Goal: Task Accomplishment & Management: Manage account settings

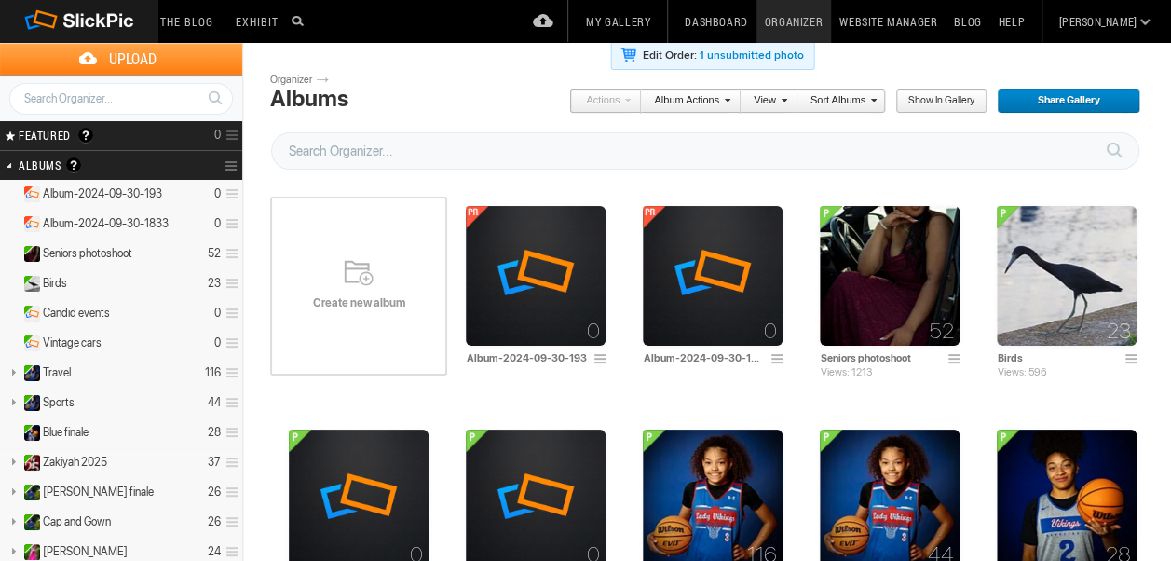
click at [157, 60] on span "Upload" at bounding box center [132, 59] width 220 height 33
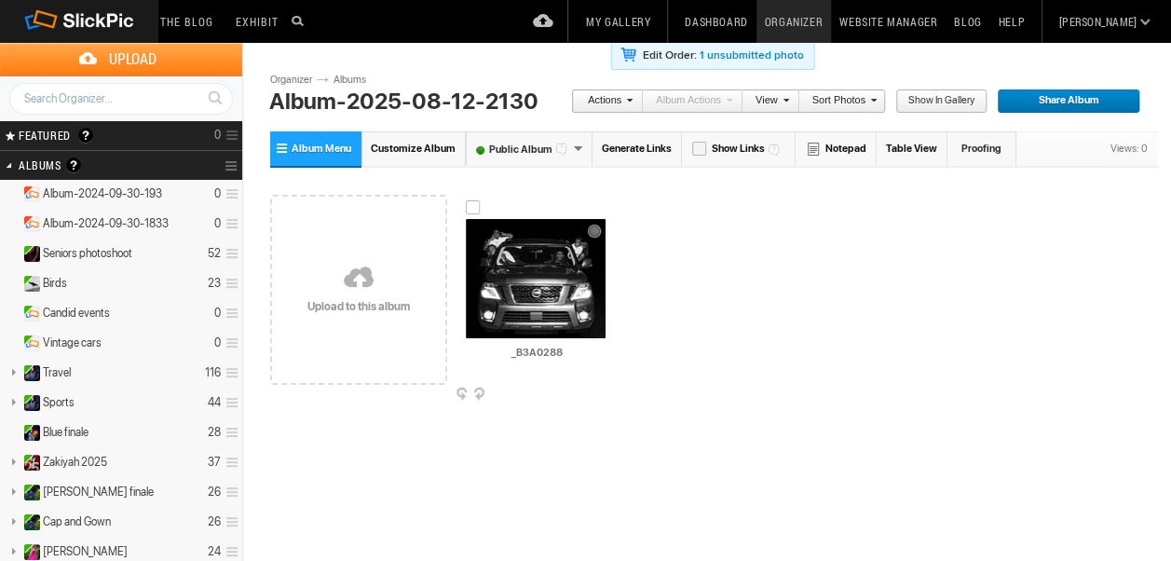
click at [606, 386] on div "AI _B3A0288 HTML: Direct: Forum: Photo ID: 22818447 More... Order Print Submit …" at bounding box center [535, 289] width 177 height 237
click at [609, 386] on div "AI _B3A0288 HTML: Direct: Forum: Photo ID: 22818447 More... Order Print Submit …" at bounding box center [535, 289] width 177 height 237
click at [608, 392] on span at bounding box center [609, 395] width 19 height 15
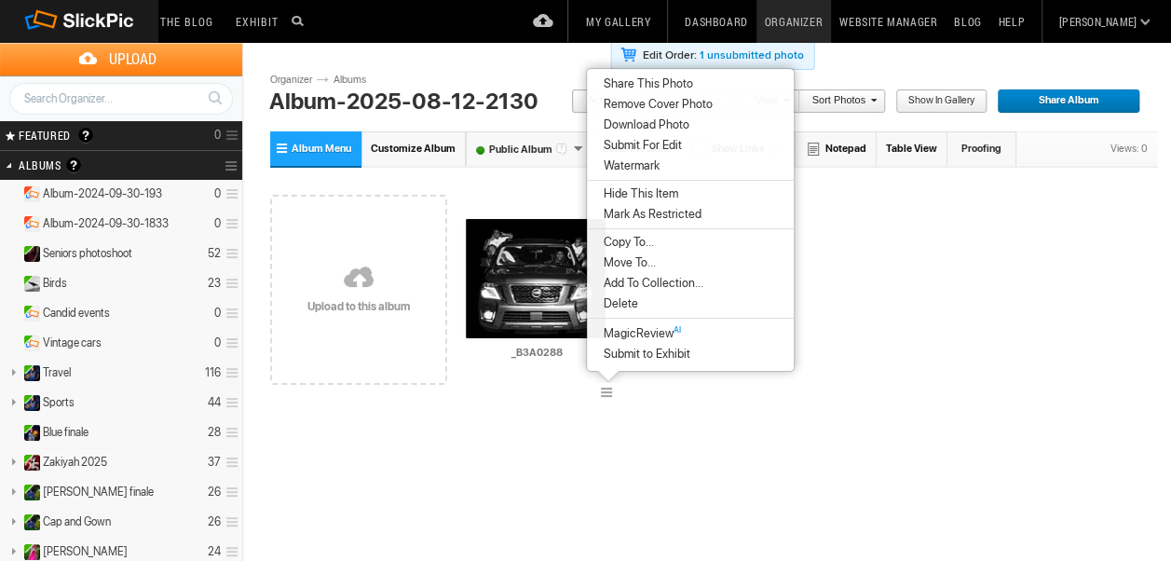
click at [634, 257] on span "Move To..." at bounding box center [627, 262] width 58 height 15
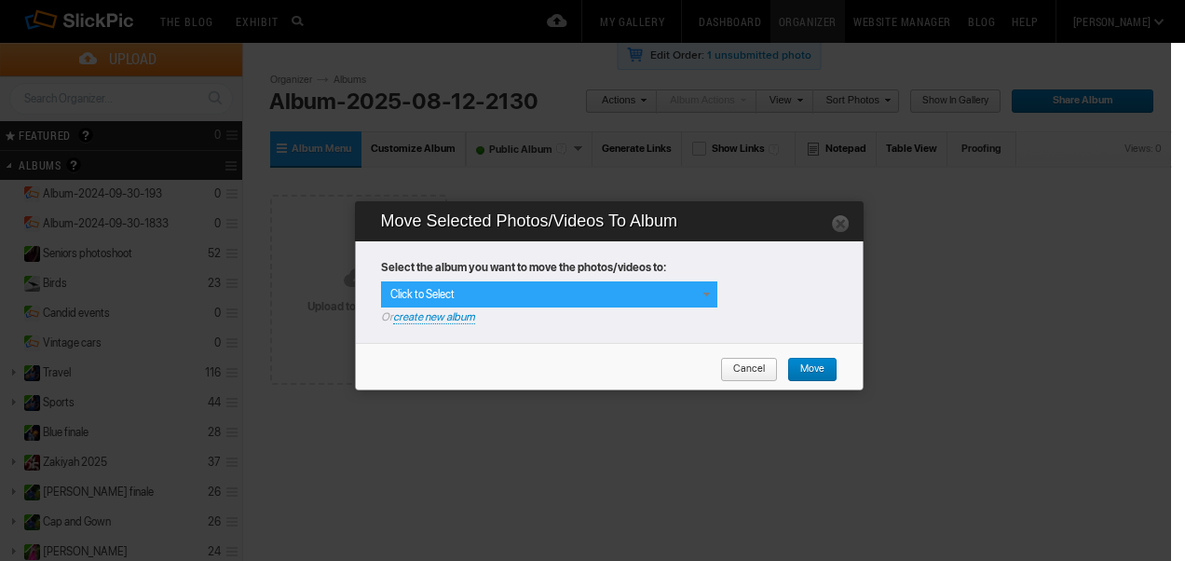
click at [708, 293] on span at bounding box center [706, 294] width 15 height 15
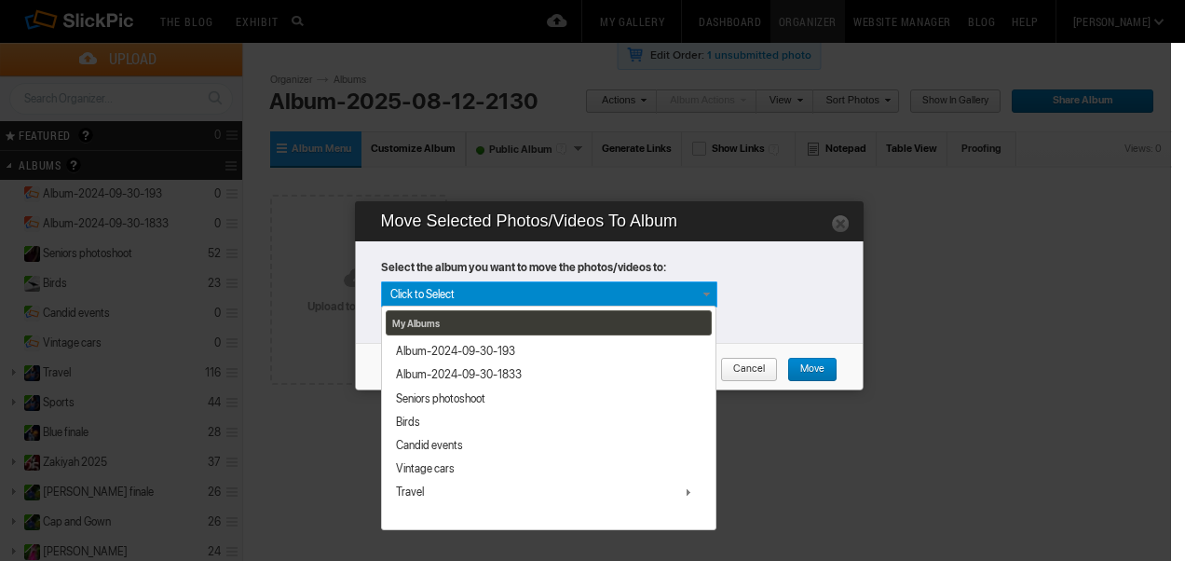
click at [746, 369] on span "Cancel" at bounding box center [742, 370] width 45 height 24
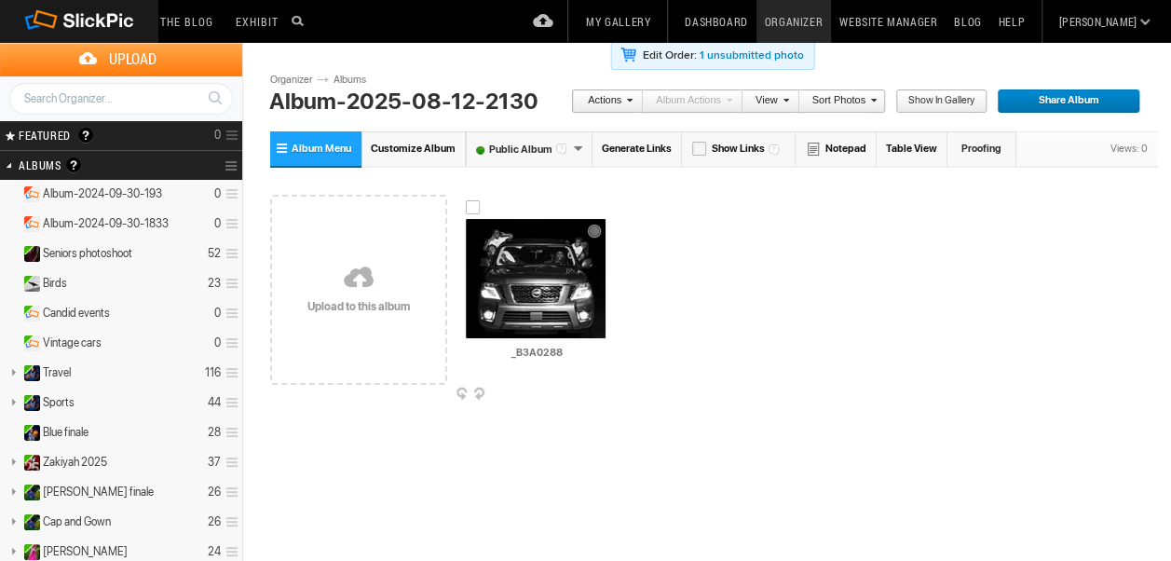
click at [602, 388] on span at bounding box center [609, 395] width 19 height 15
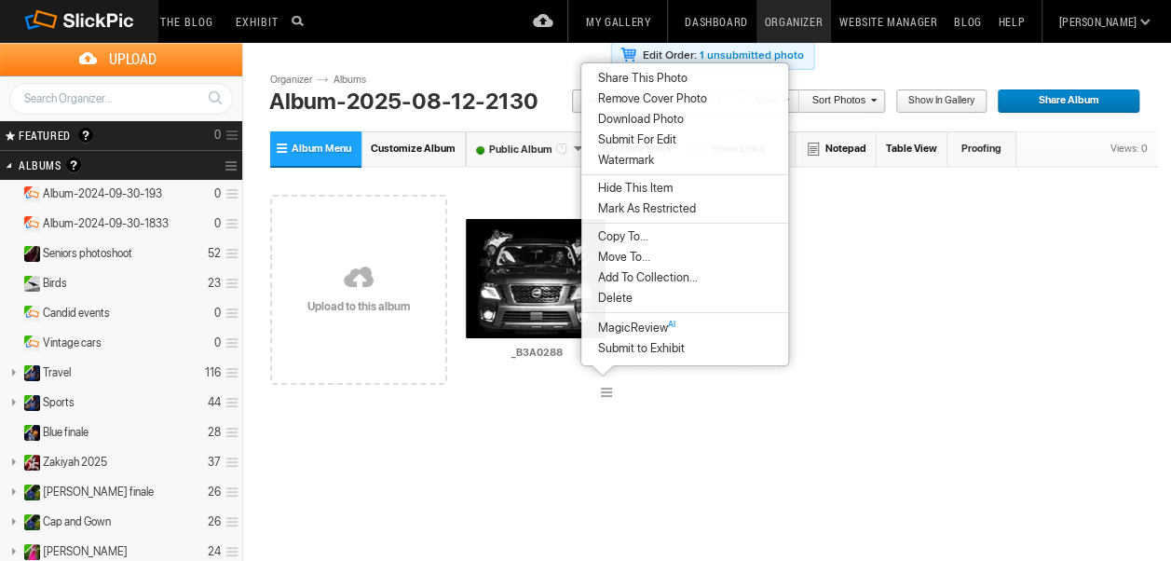
click at [630, 278] on span "Add To Collection..." at bounding box center [645, 277] width 105 height 15
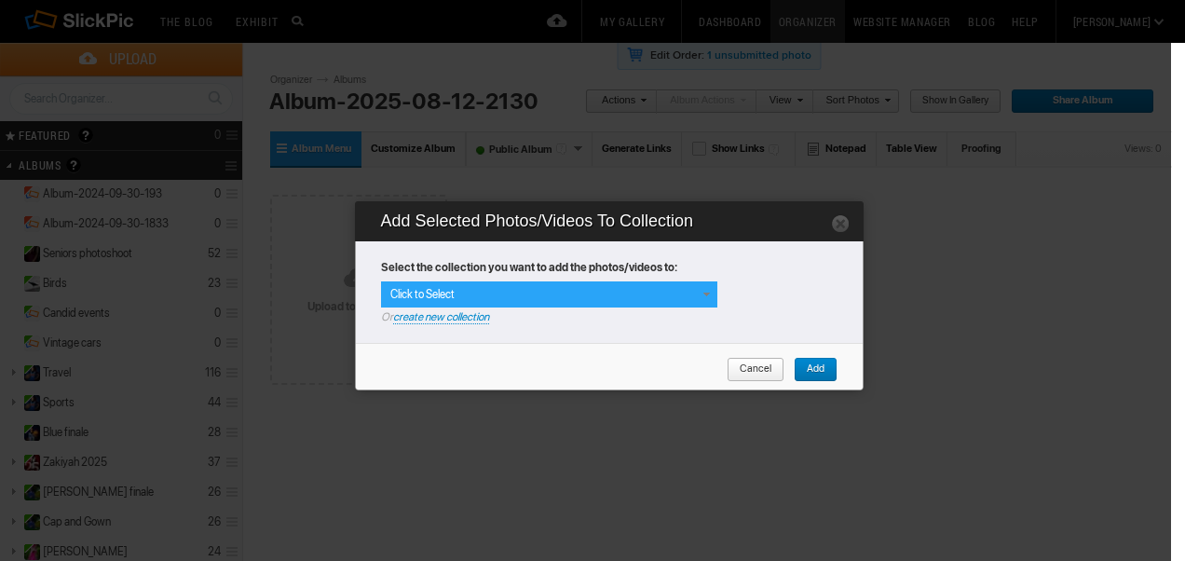
click at [706, 296] on span at bounding box center [706, 294] width 15 height 15
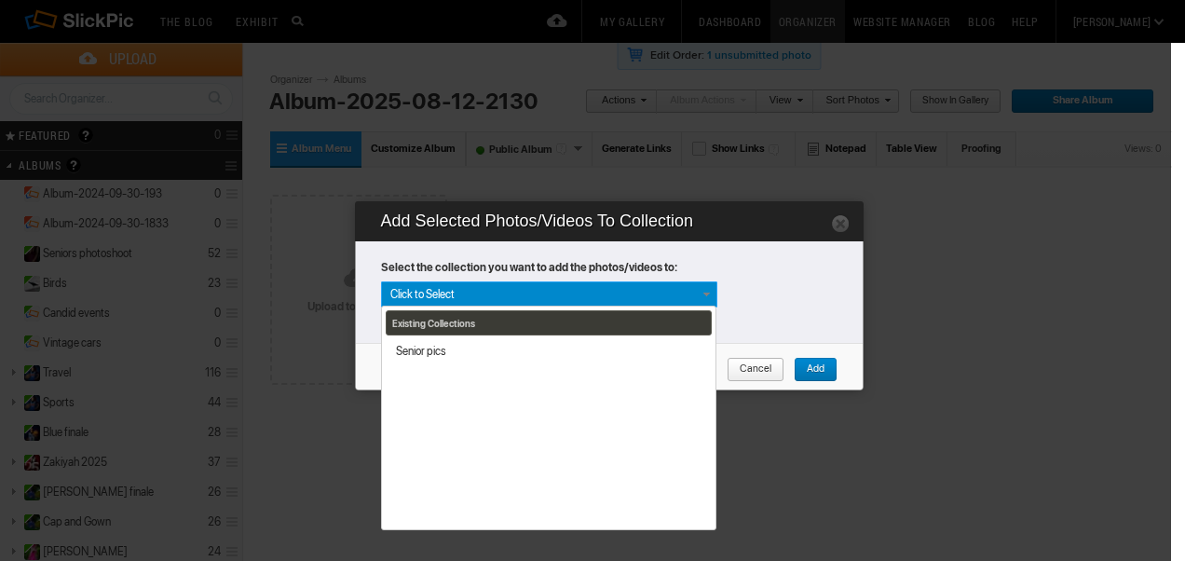
click at [706, 296] on div "Existing Collections Senior pics" at bounding box center [548, 293] width 335 height 24
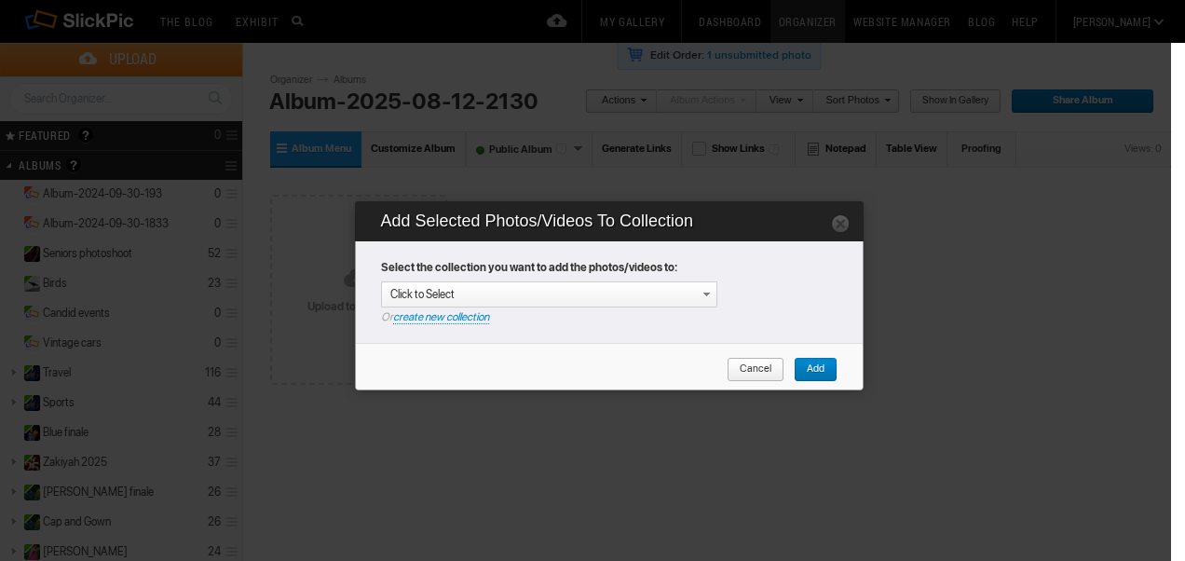
click at [775, 367] on link "Cancel" at bounding box center [756, 370] width 58 height 24
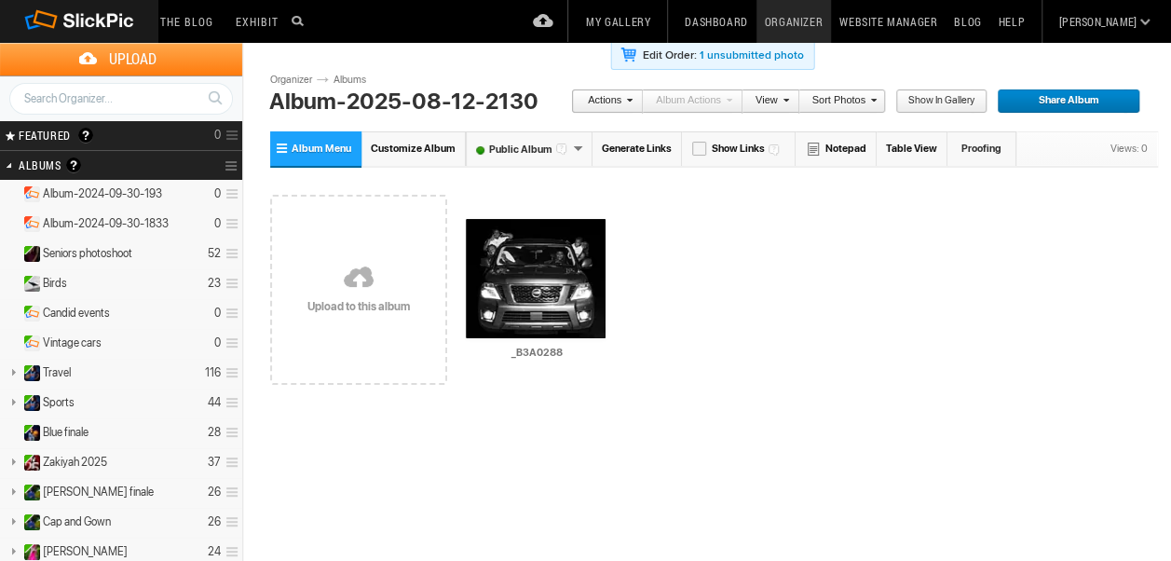
click at [224, 63] on span "Upload" at bounding box center [132, 59] width 220 height 33
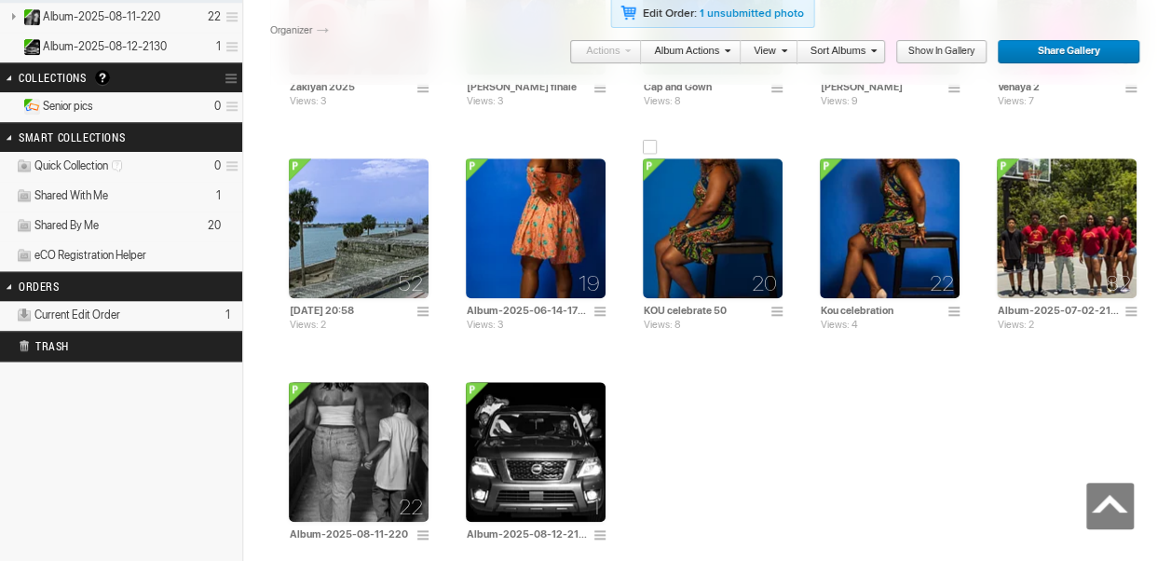
scroll to position [839, 0]
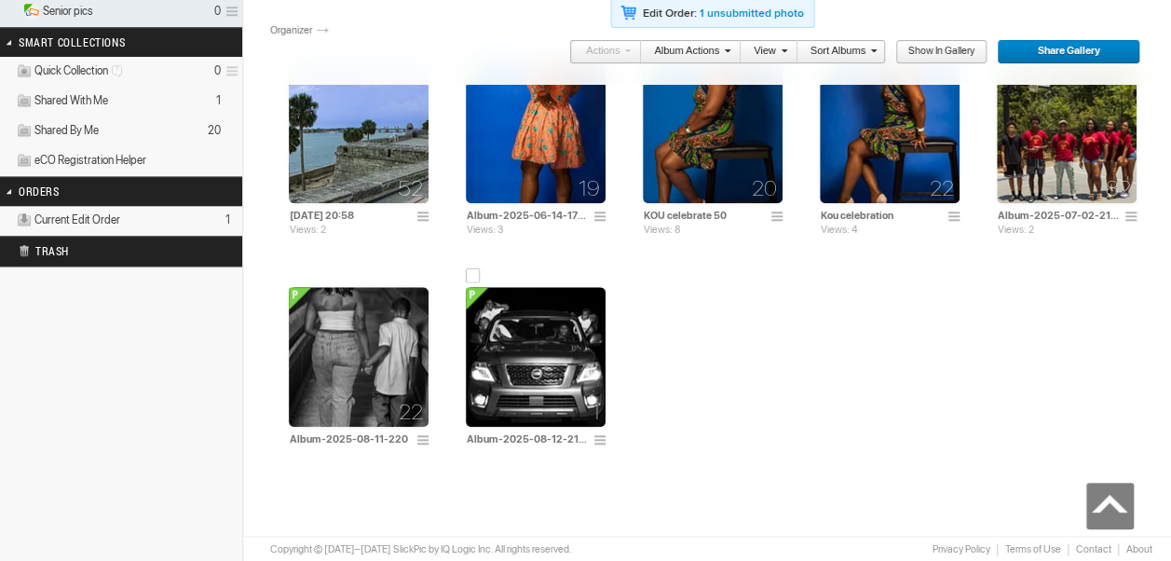
click at [604, 433] on span at bounding box center [603, 440] width 19 height 15
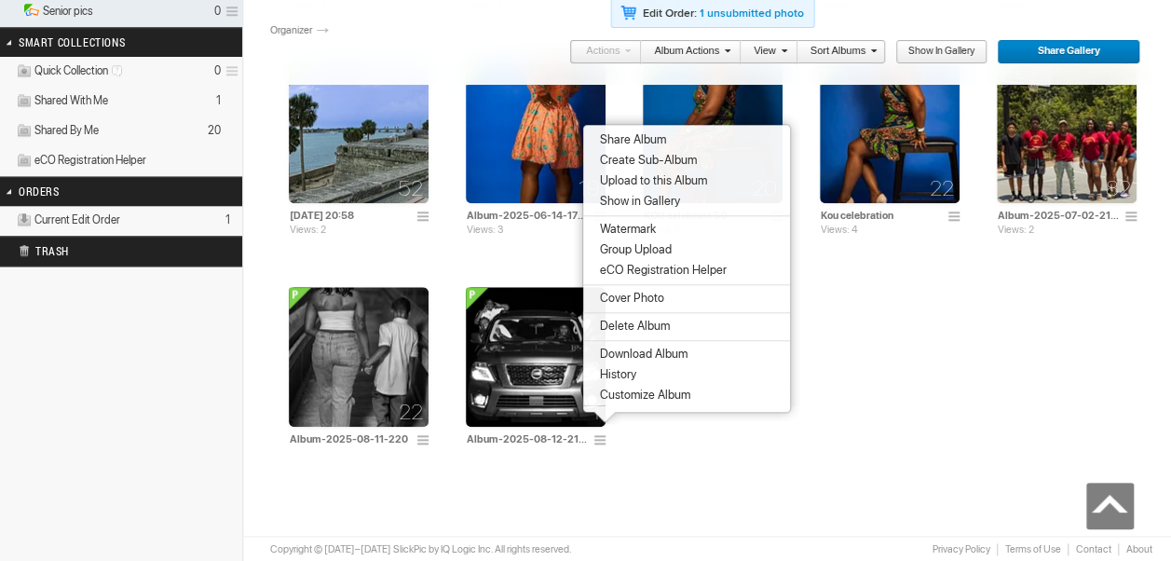
click at [652, 327] on span "Delete Album" at bounding box center [632, 326] width 75 height 15
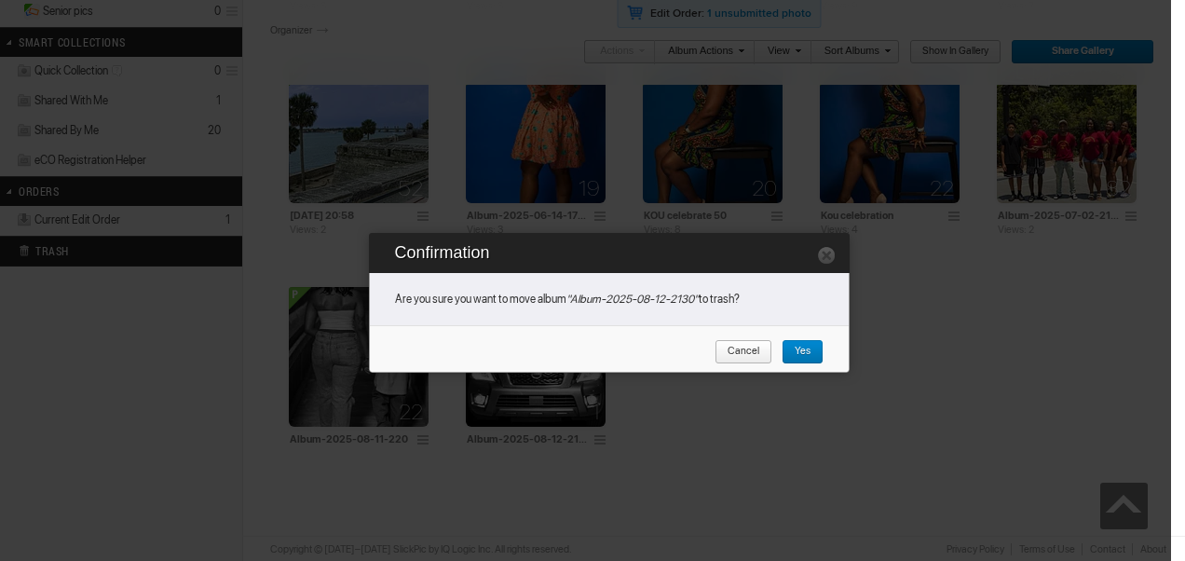
click at [789, 351] on span "Yes" at bounding box center [796, 352] width 29 height 24
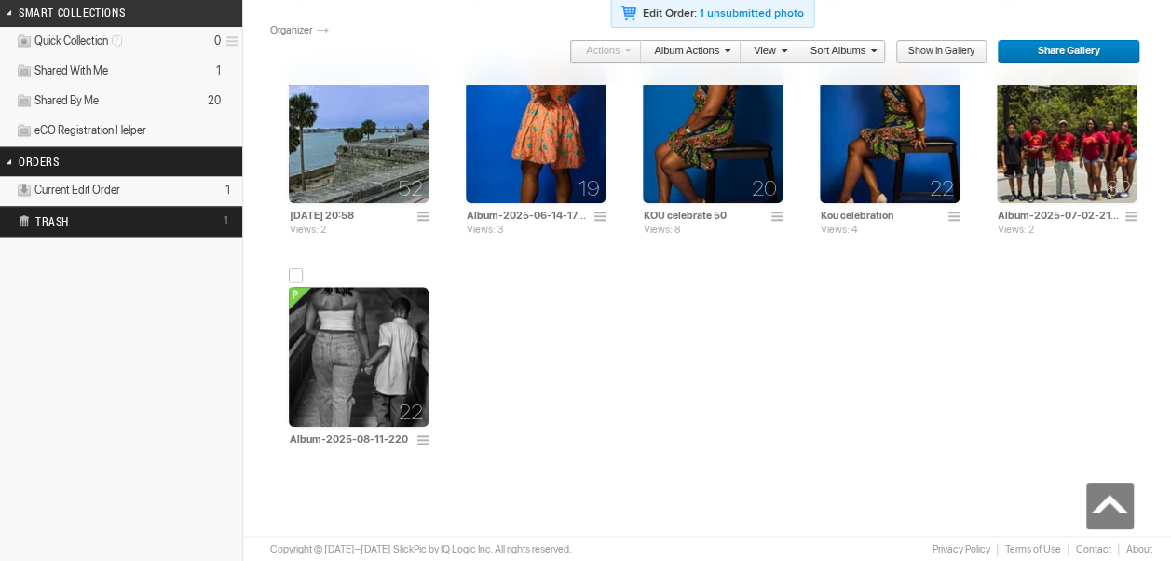
click at [357, 361] on img at bounding box center [359, 357] width 140 height 140
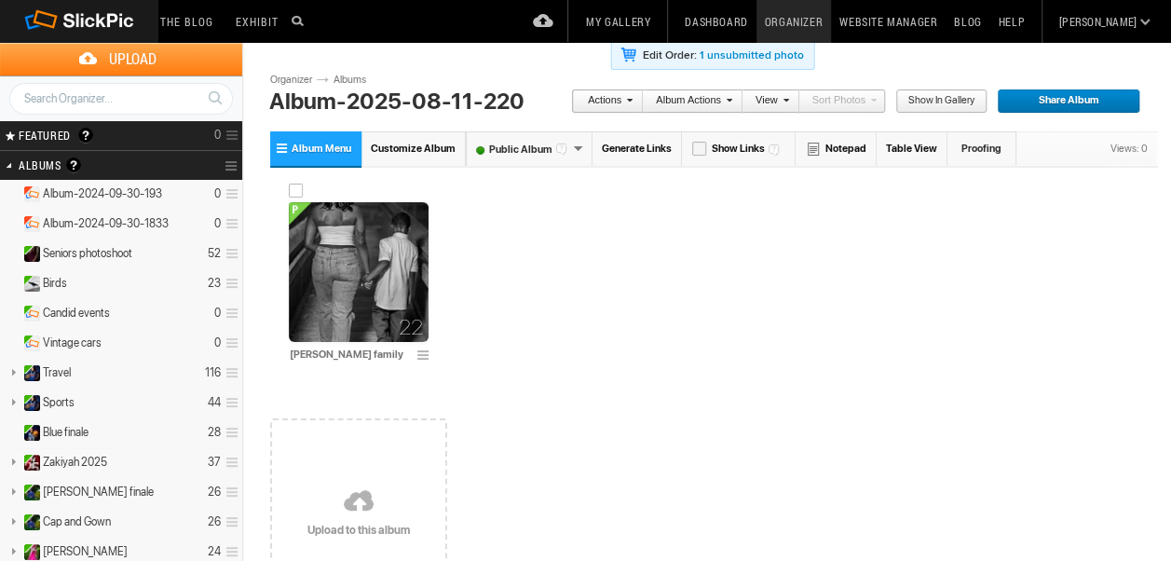
scroll to position [93, 0]
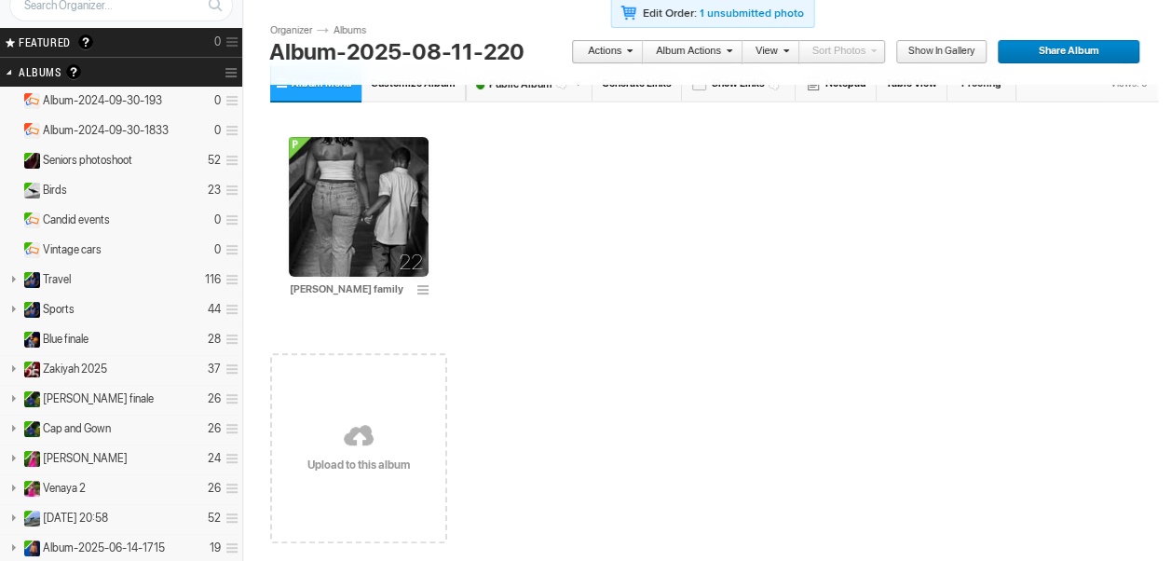
click at [343, 438] on link at bounding box center [358, 437] width 177 height 215
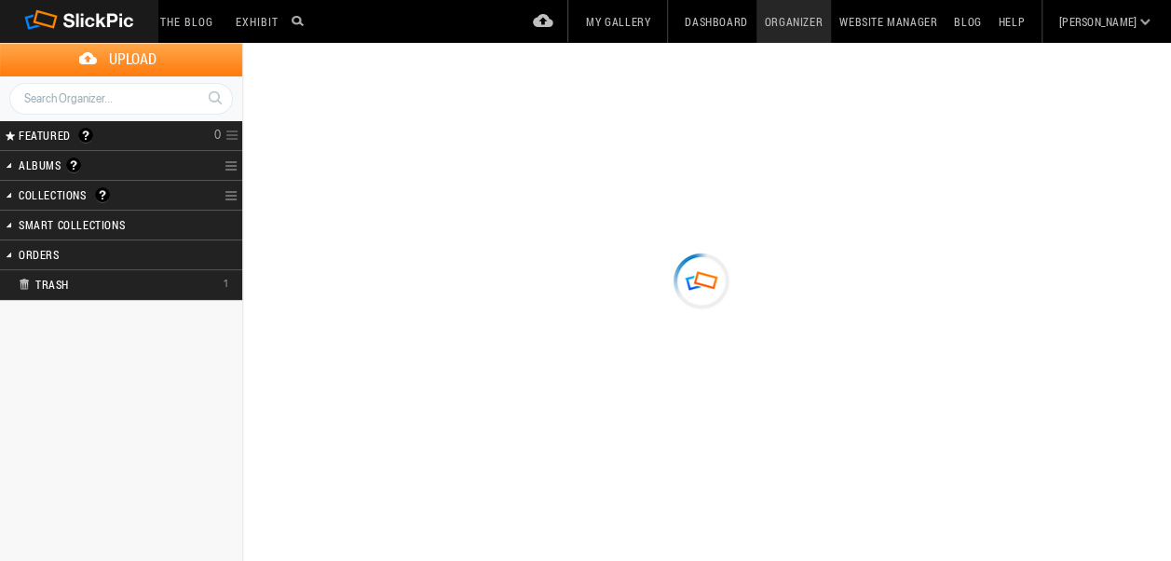
type input "Album-2025-08-11-220"
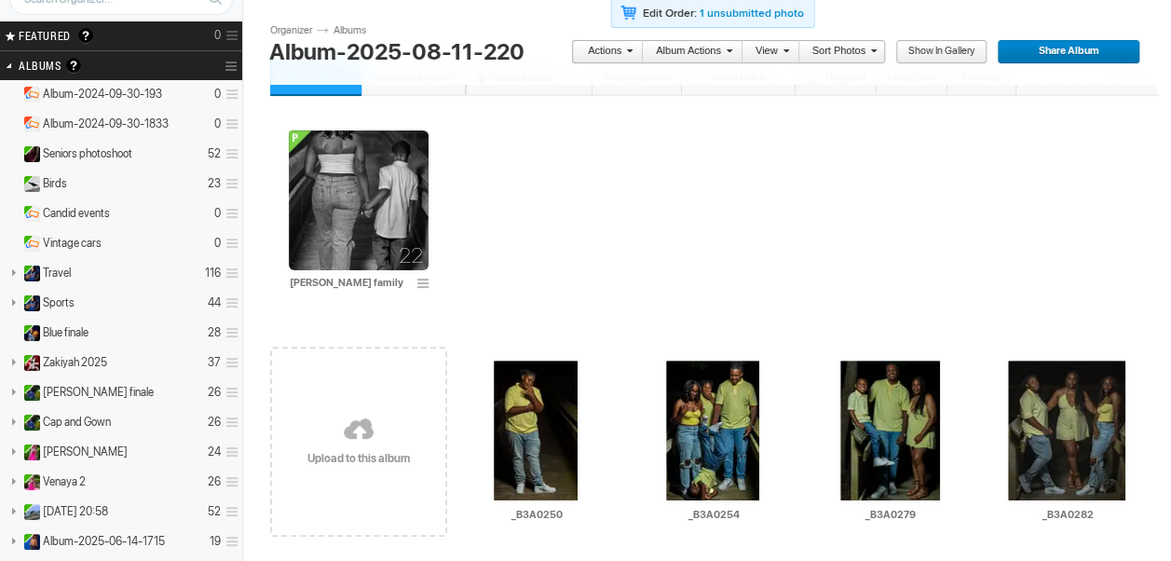
scroll to position [93, 0]
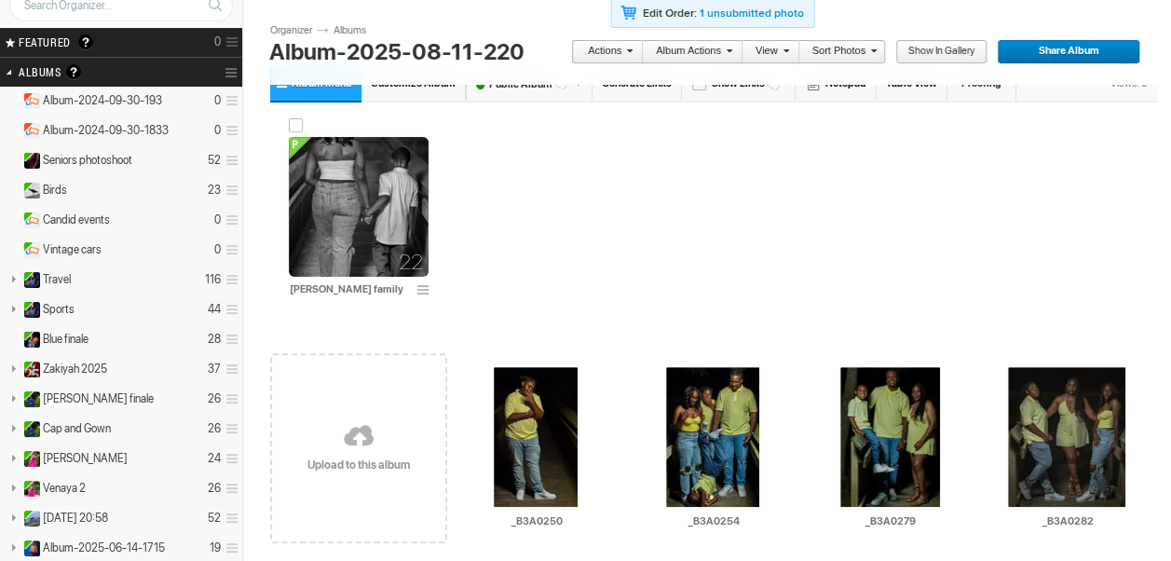
click at [384, 223] on img at bounding box center [359, 207] width 140 height 140
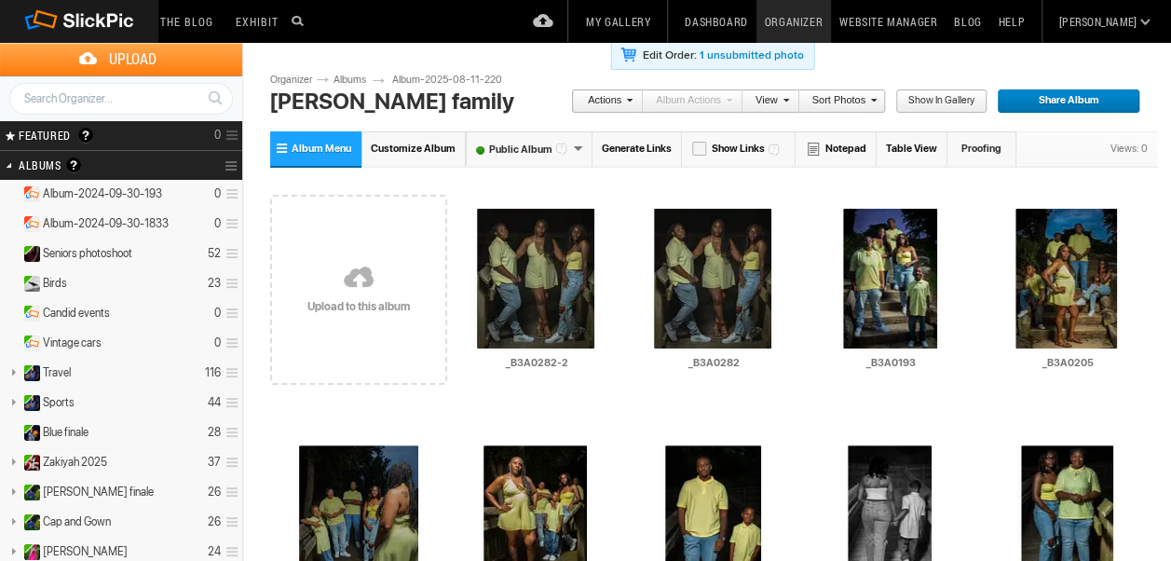
click at [363, 275] on link at bounding box center [358, 278] width 177 height 215
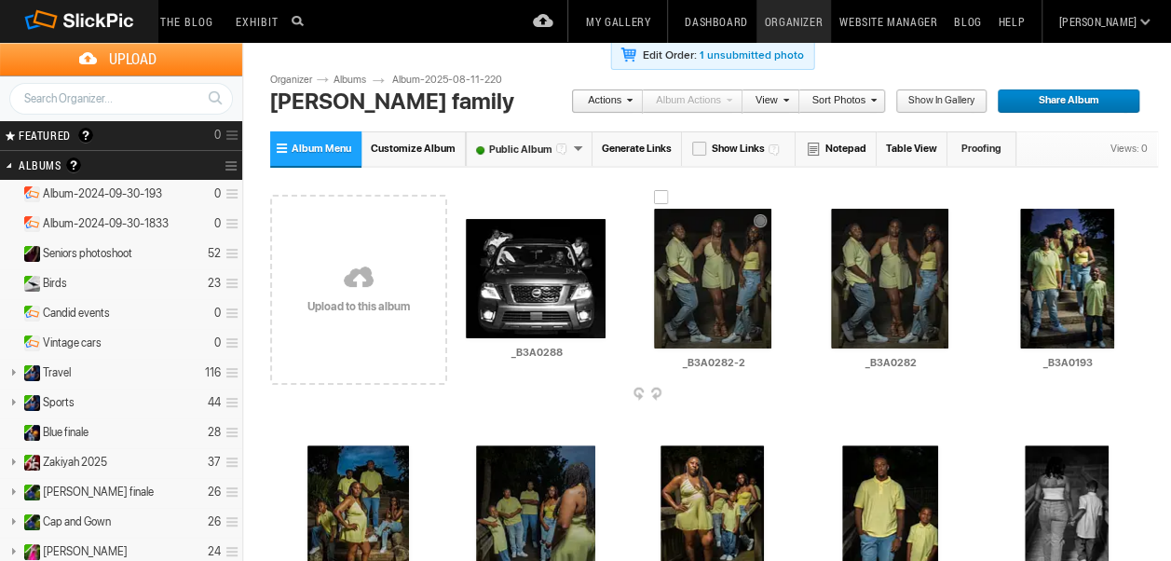
drag, startPoint x: 0, startPoint y: 0, endPoint x: 650, endPoint y: 352, distance: 739.7
click at [650, 344] on div "AI _B3A0282-2 HTML: Direct: Forum: Photo ID: 22813229 More..." at bounding box center [713, 279] width 140 height 140
click at [706, 314] on img at bounding box center [712, 279] width 117 height 140
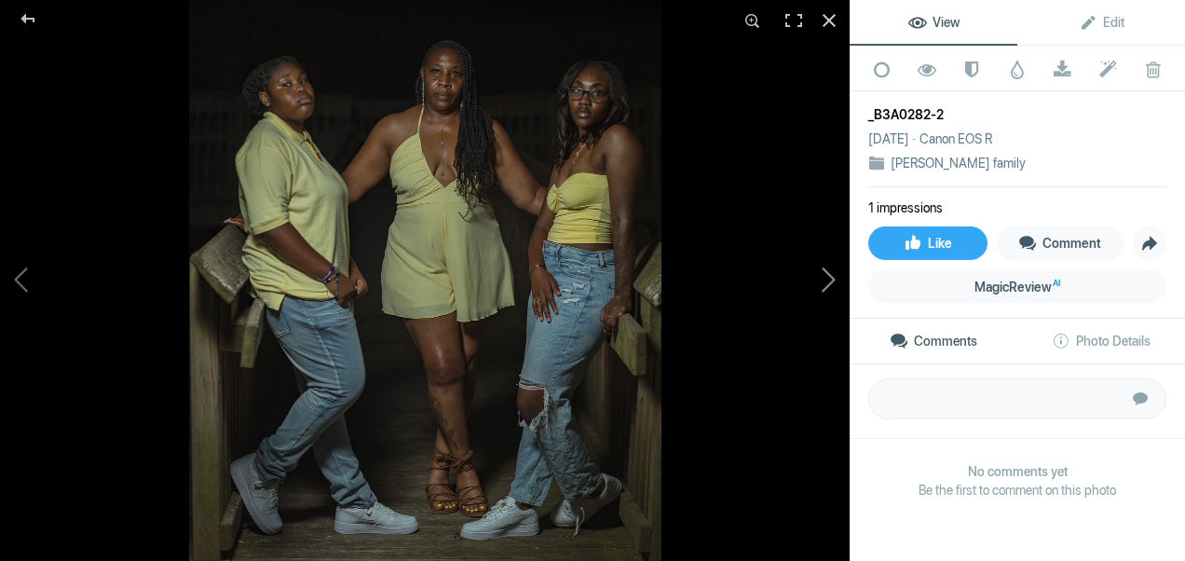
click at [828, 284] on button at bounding box center [780, 281] width 140 height 202
click at [829, 280] on button at bounding box center [780, 281] width 140 height 202
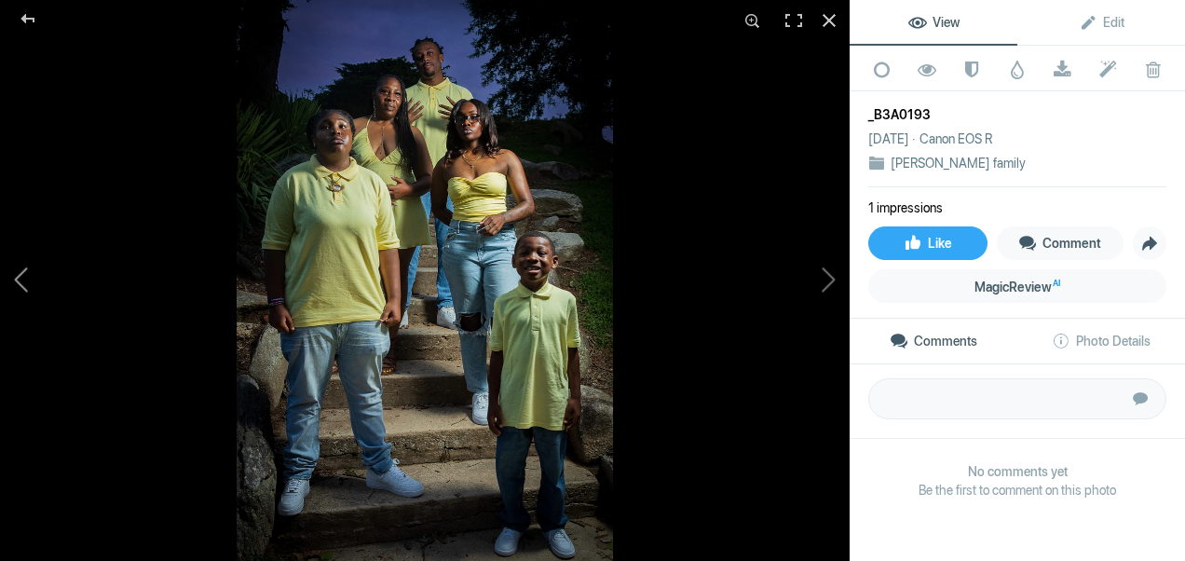
click at [17, 272] on button at bounding box center [70, 281] width 140 height 202
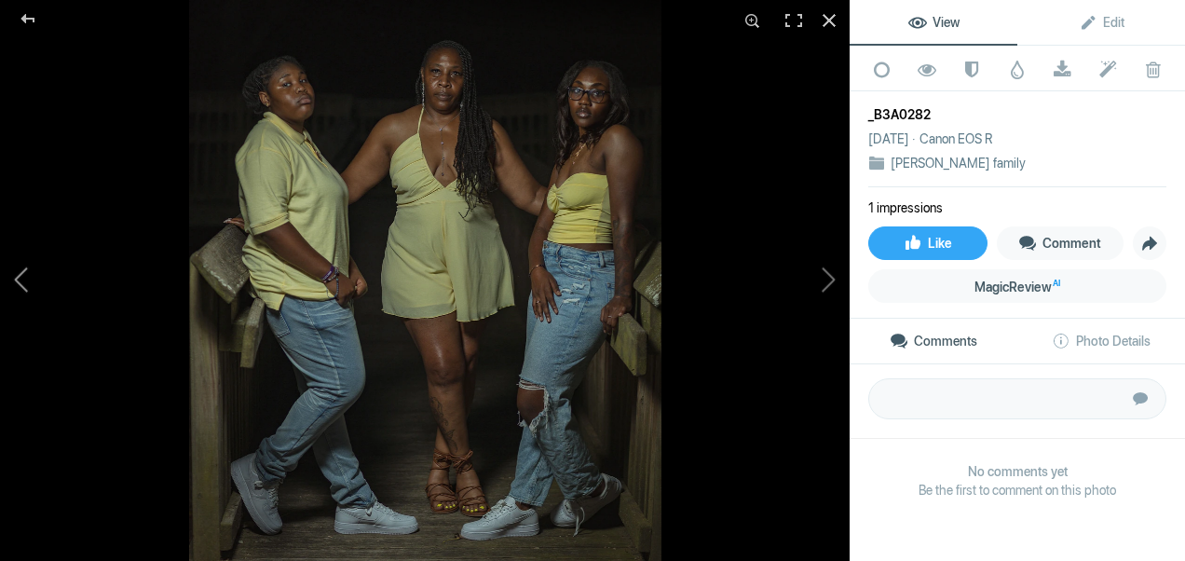
click at [17, 272] on button at bounding box center [70, 281] width 140 height 202
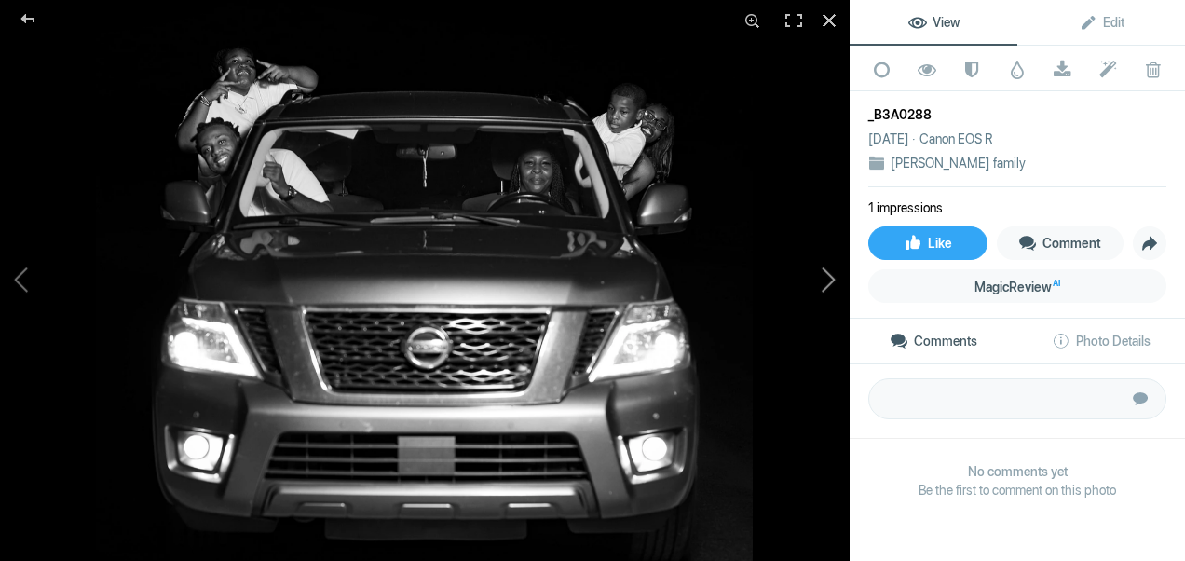
click at [831, 274] on button at bounding box center [780, 281] width 140 height 202
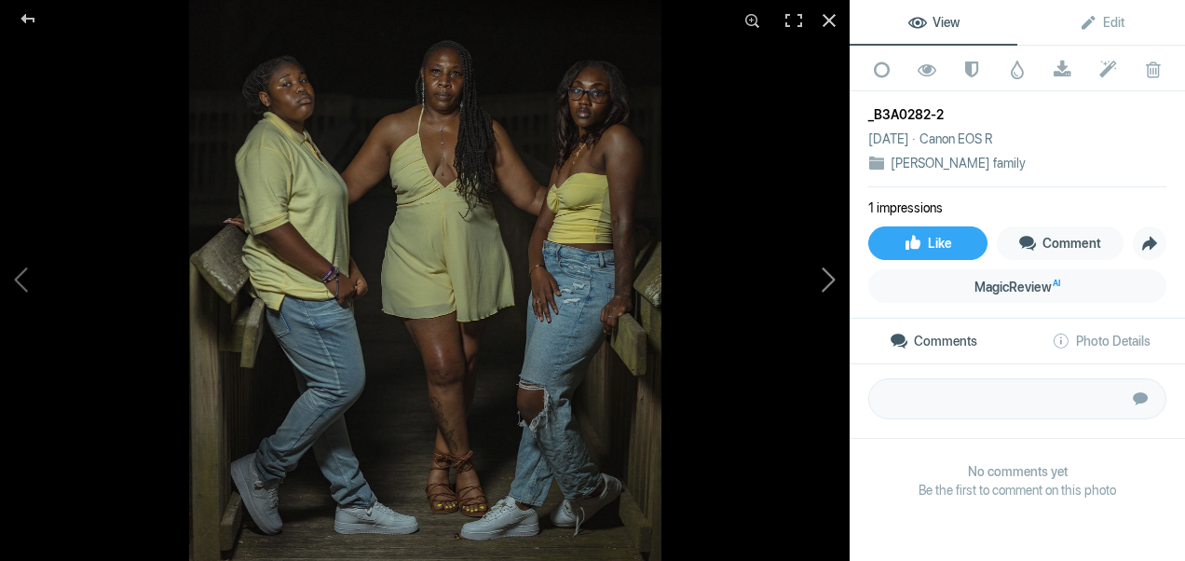
click at [831, 274] on button at bounding box center [780, 281] width 140 height 202
click at [833, 278] on button at bounding box center [780, 281] width 140 height 202
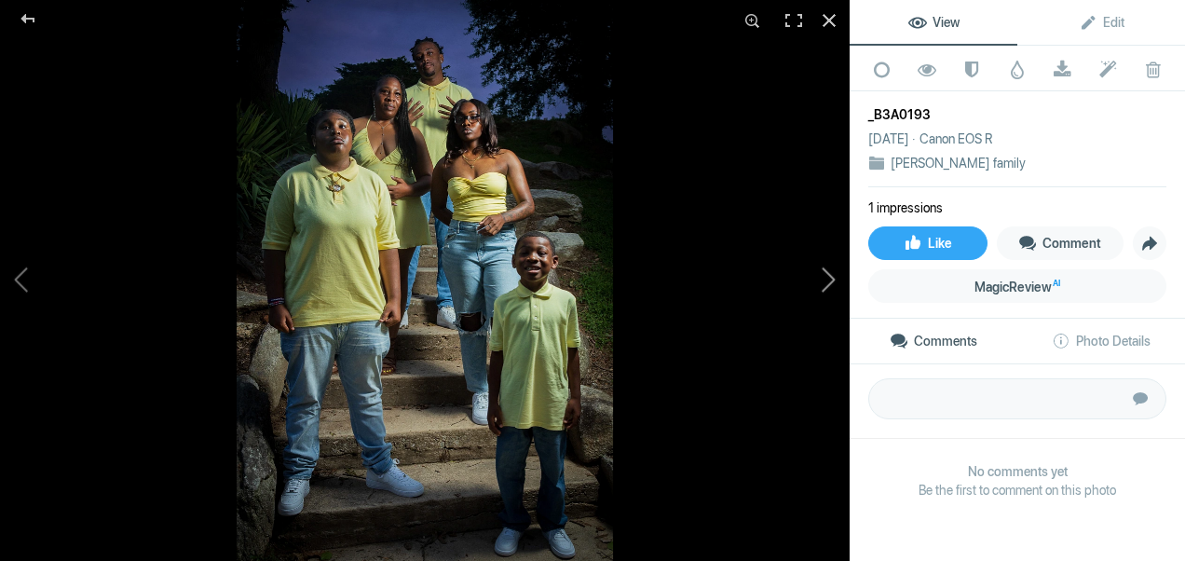
click at [829, 278] on button at bounding box center [780, 281] width 140 height 202
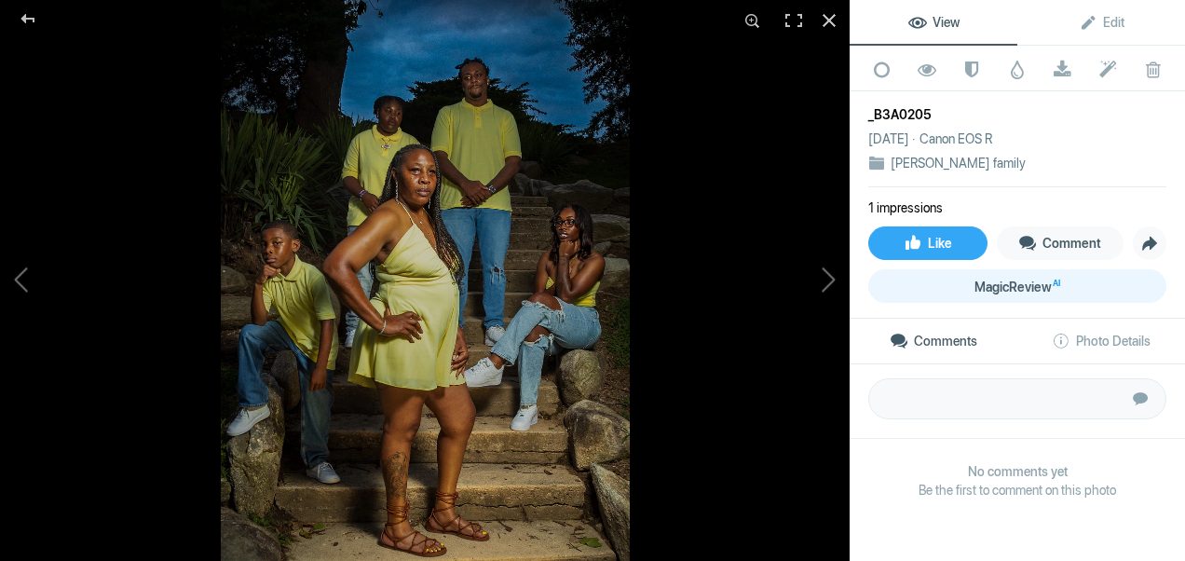
click at [1006, 283] on span "MagicReview AI" at bounding box center [1018, 287] width 86 height 15
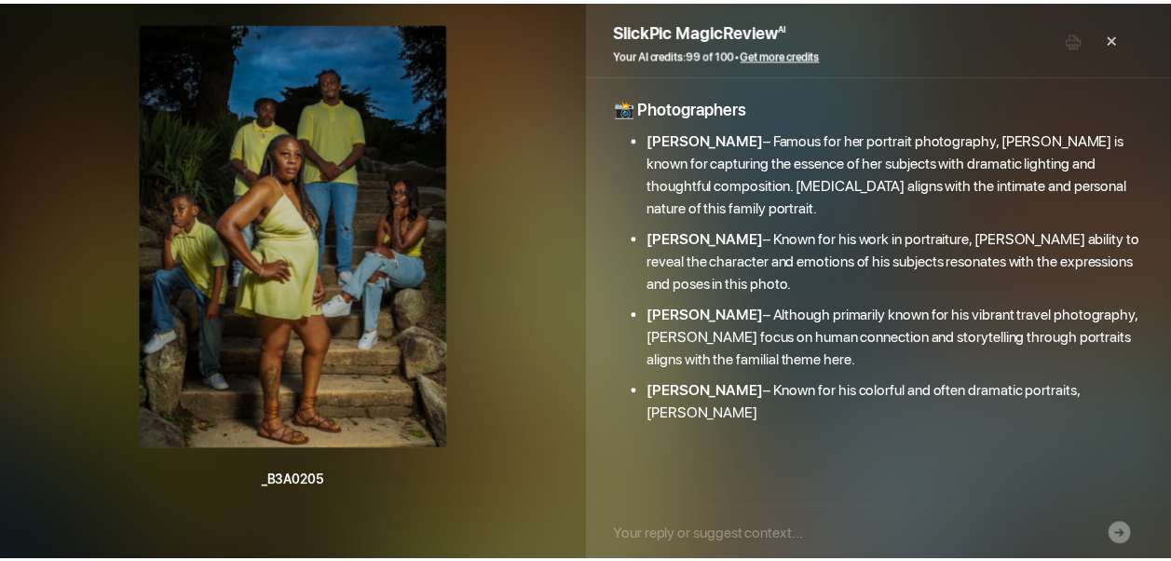
scroll to position [219, 0]
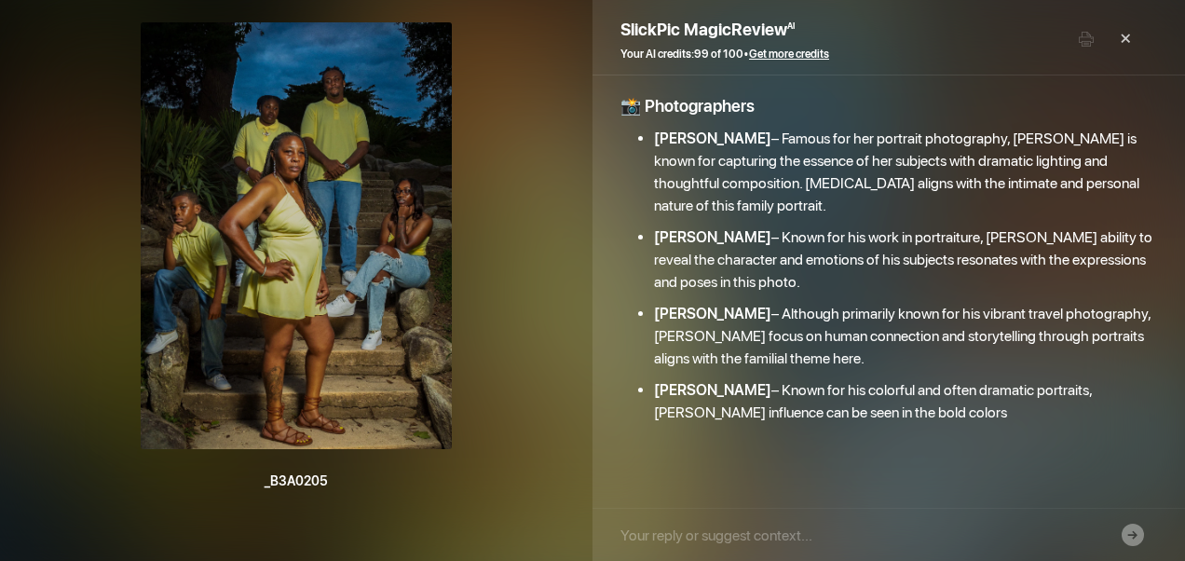
click at [1126, 37] on div "×" at bounding box center [1125, 39] width 37 height 56
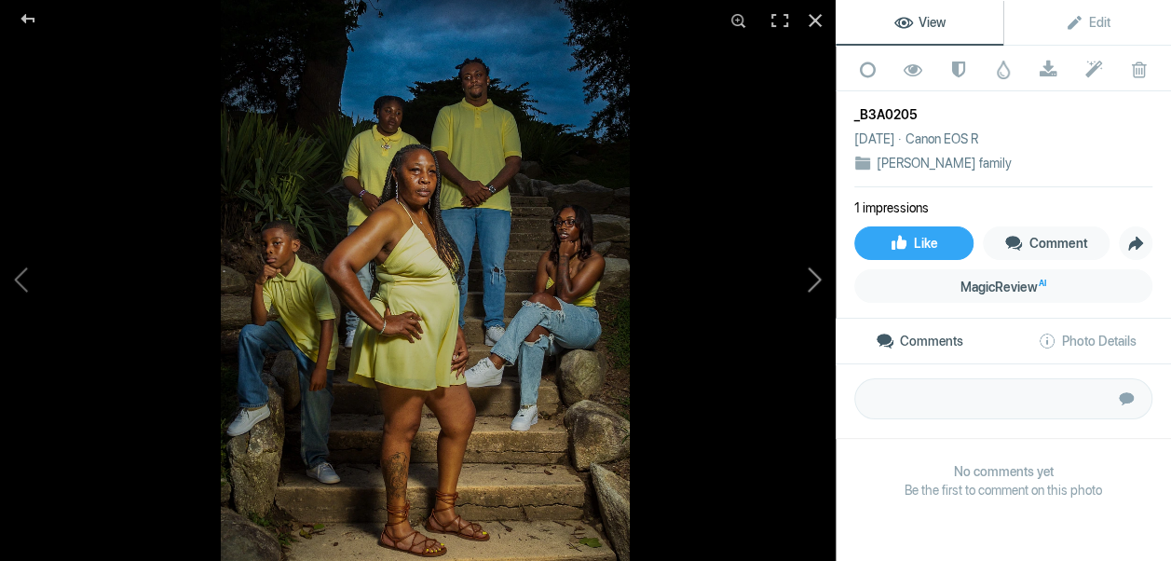
click at [817, 272] on button at bounding box center [766, 281] width 140 height 202
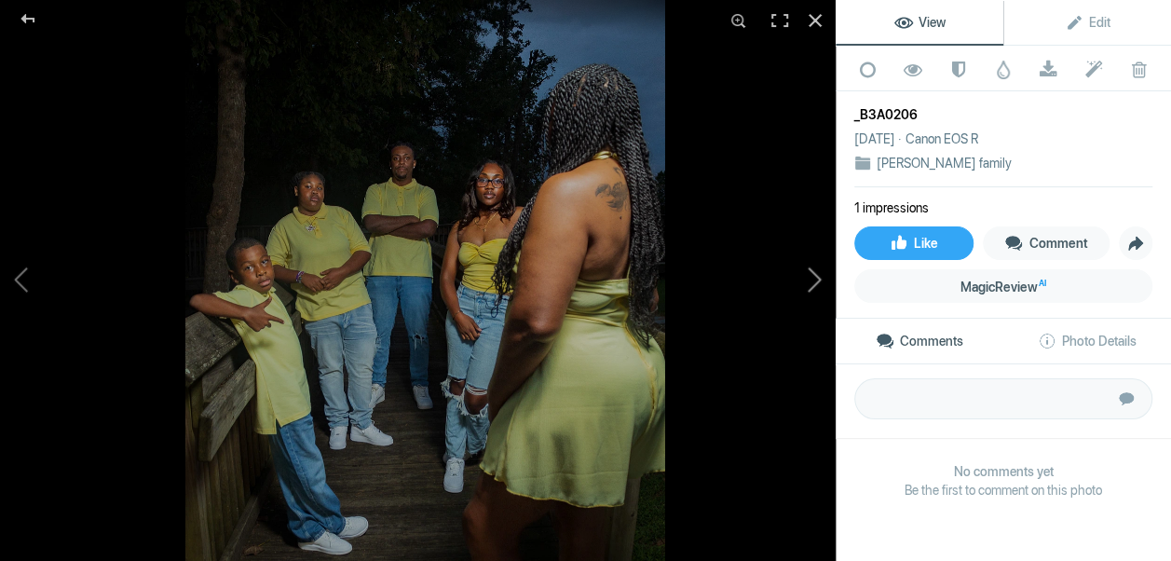
click at [819, 279] on button at bounding box center [766, 281] width 140 height 202
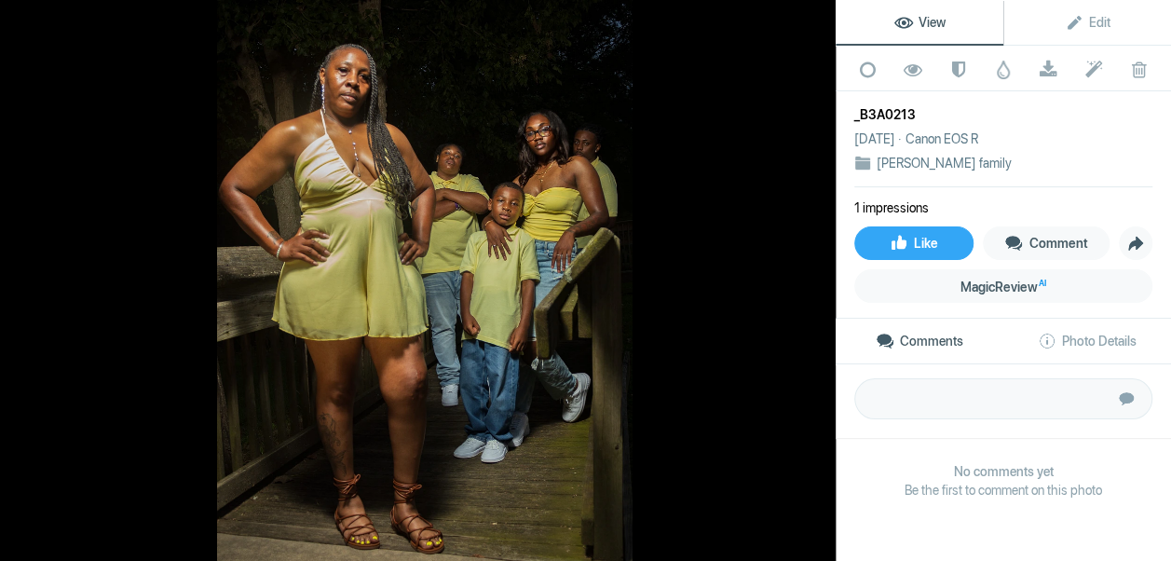
click at [813, 276] on button at bounding box center [766, 281] width 140 height 202
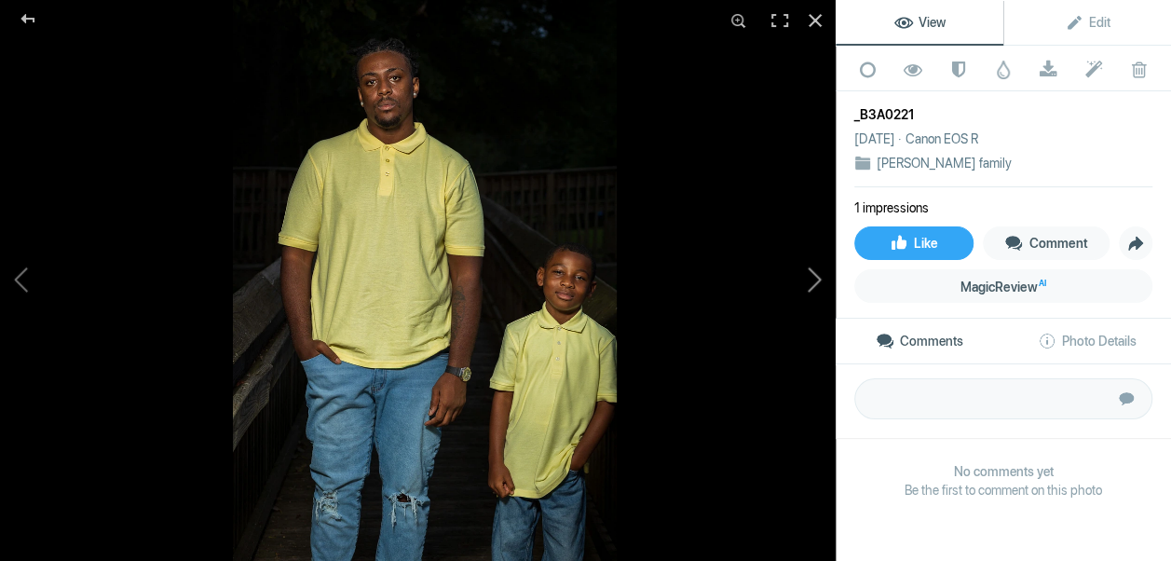
click at [815, 280] on button at bounding box center [766, 281] width 140 height 202
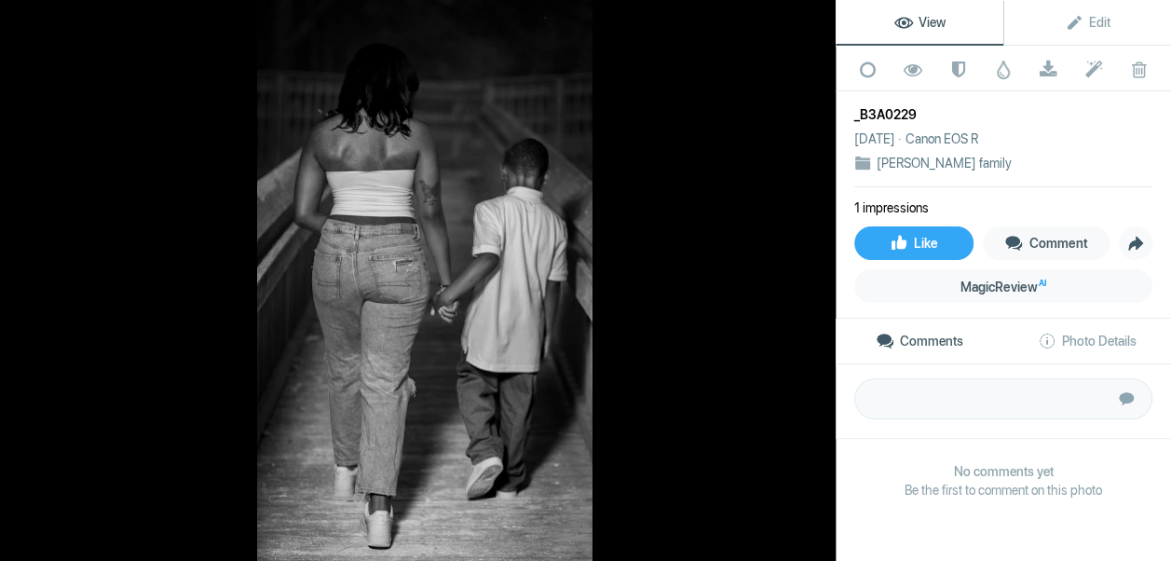
click at [815, 279] on button at bounding box center [766, 281] width 140 height 202
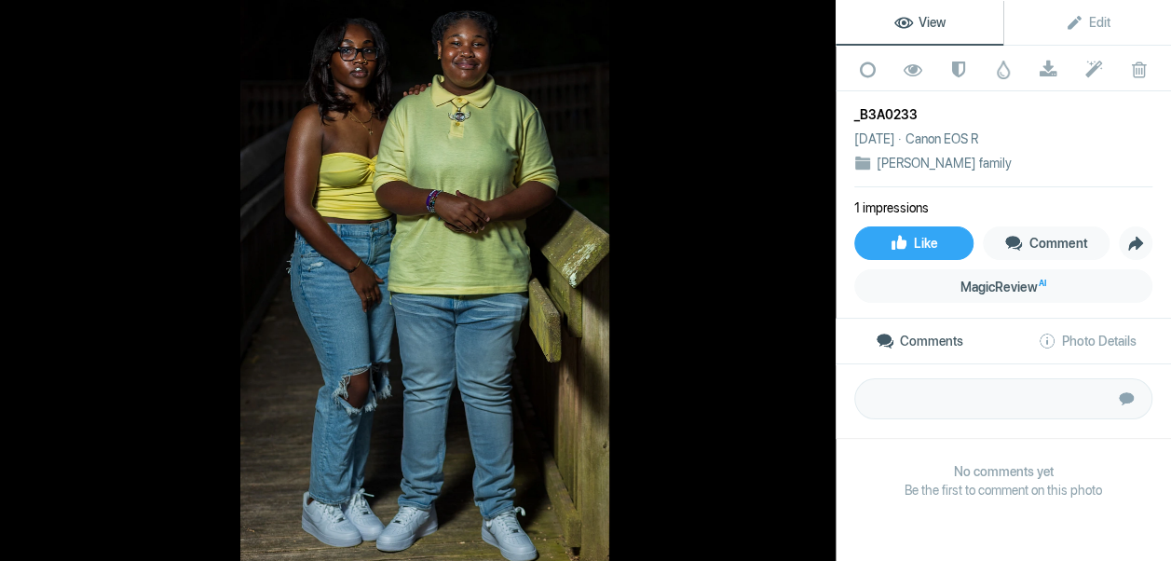
click at [815, 279] on button at bounding box center [766, 281] width 140 height 202
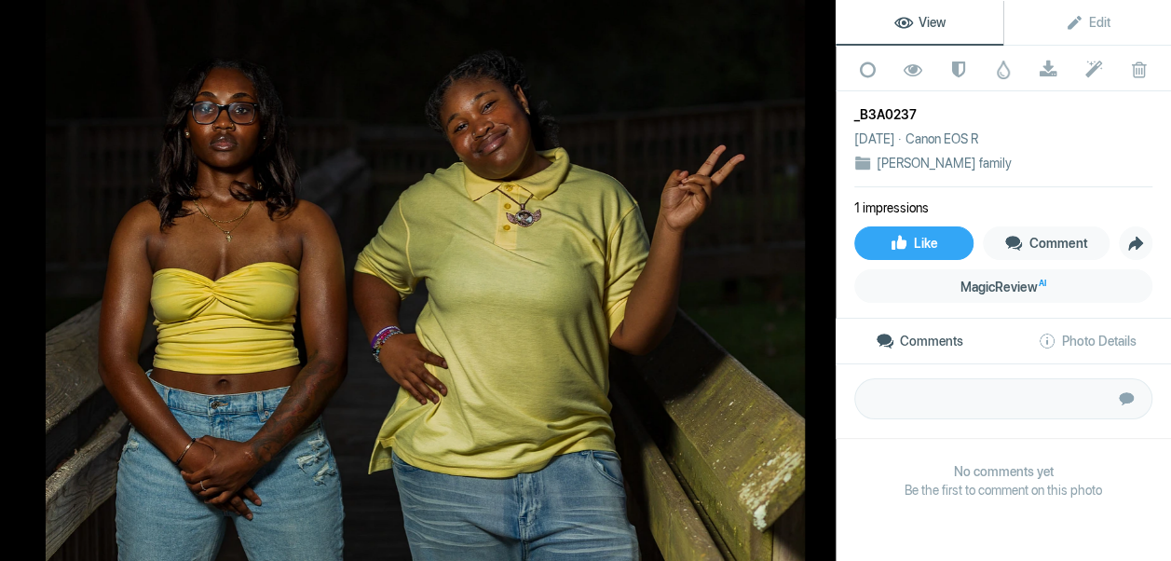
click at [815, 279] on button at bounding box center [766, 281] width 140 height 202
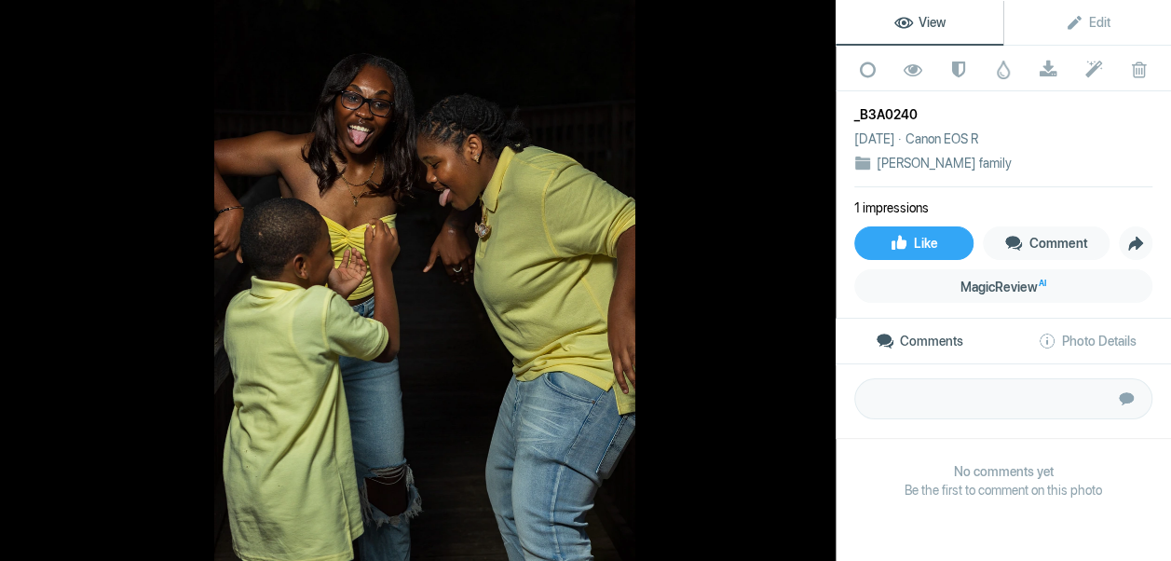
click at [815, 279] on button at bounding box center [766, 281] width 140 height 202
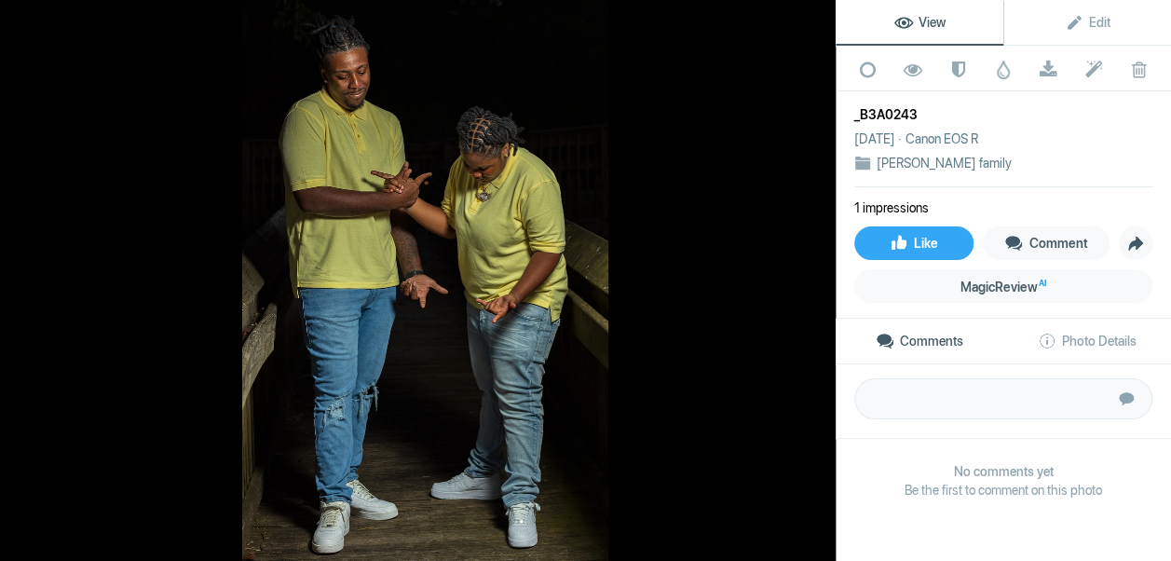
click at [815, 279] on button at bounding box center [766, 281] width 140 height 202
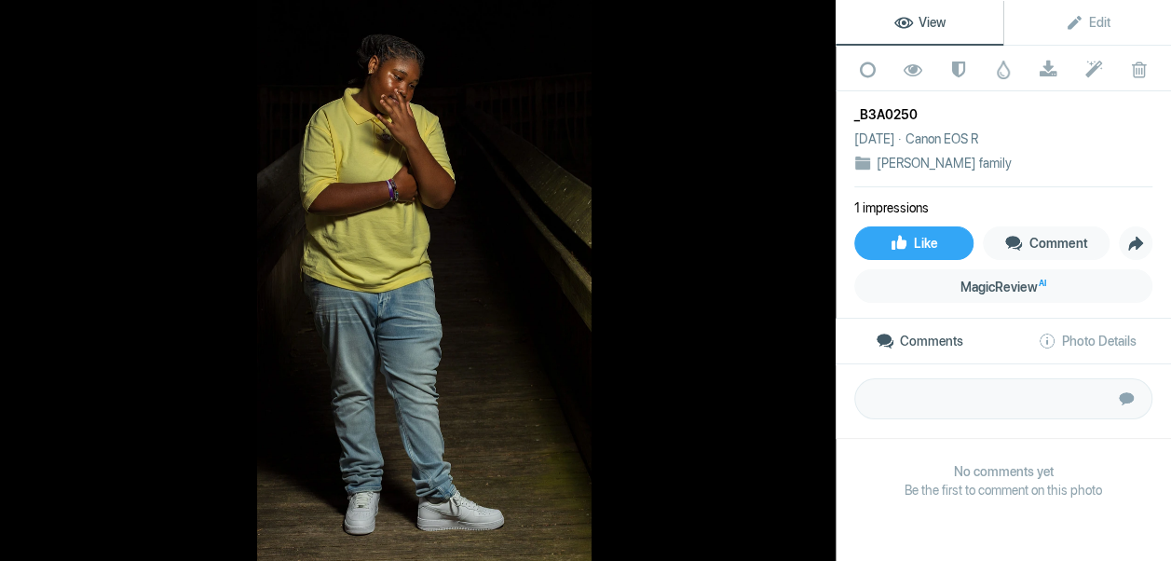
click at [815, 279] on button at bounding box center [766, 281] width 140 height 202
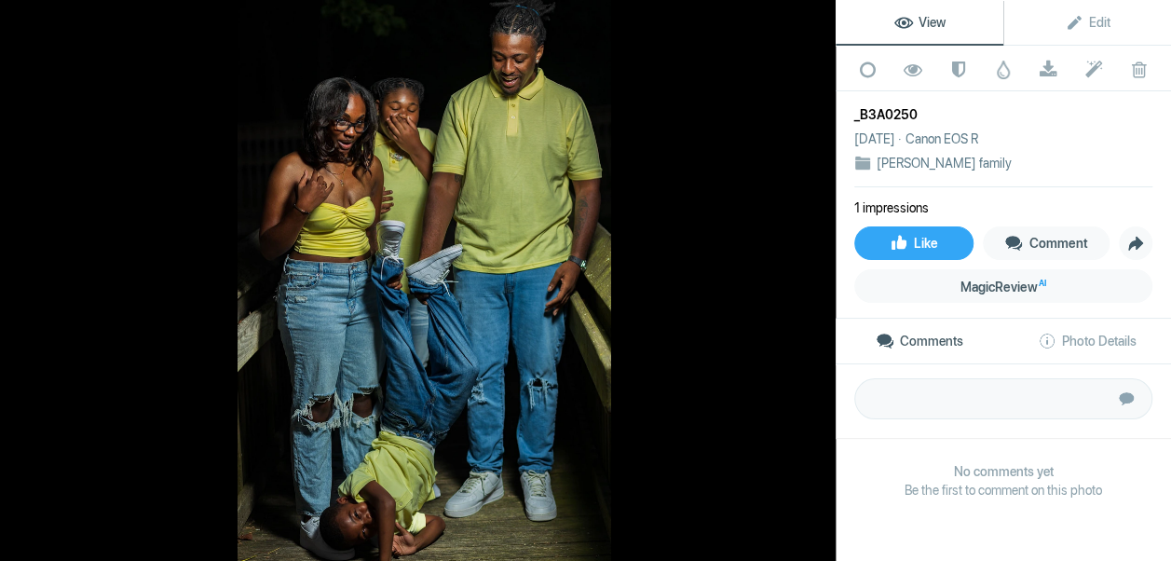
click at [815, 279] on button at bounding box center [766, 281] width 140 height 202
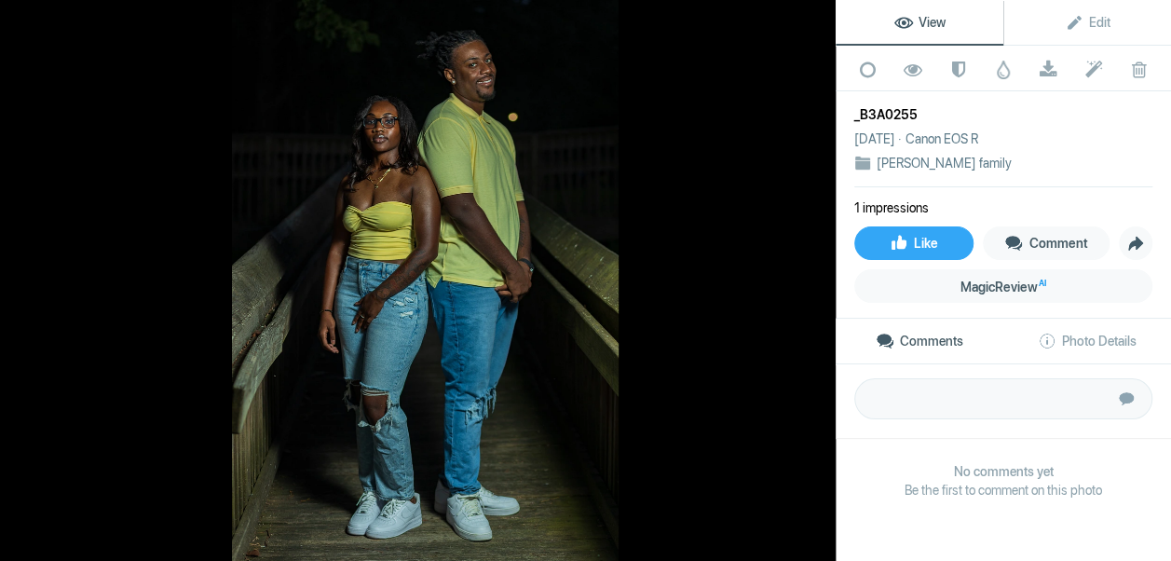
click at [815, 279] on button at bounding box center [766, 281] width 140 height 202
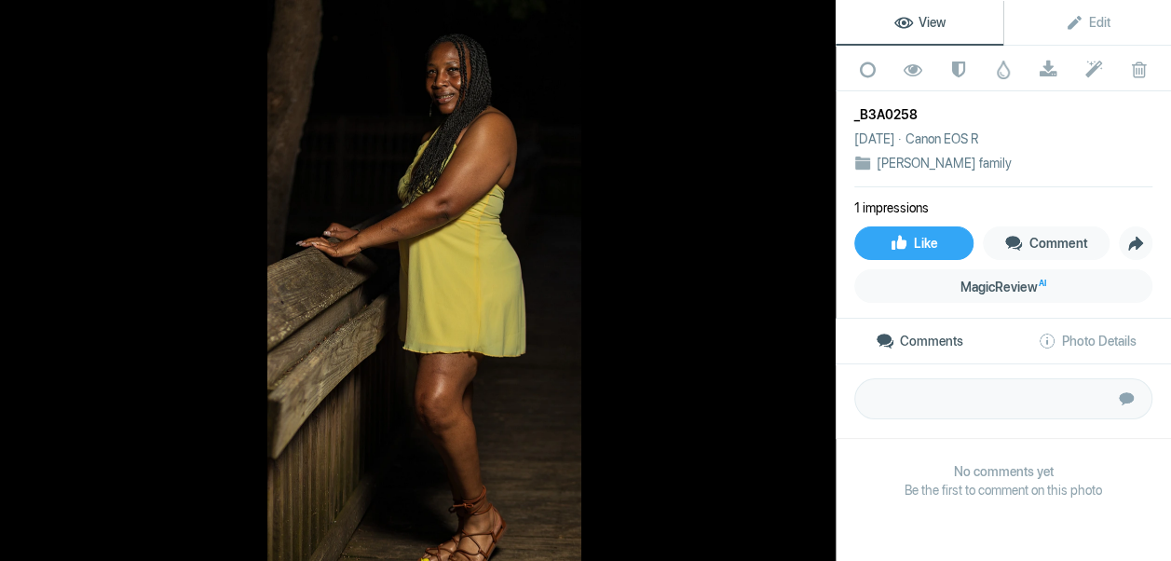
click at [815, 279] on button at bounding box center [766, 281] width 140 height 202
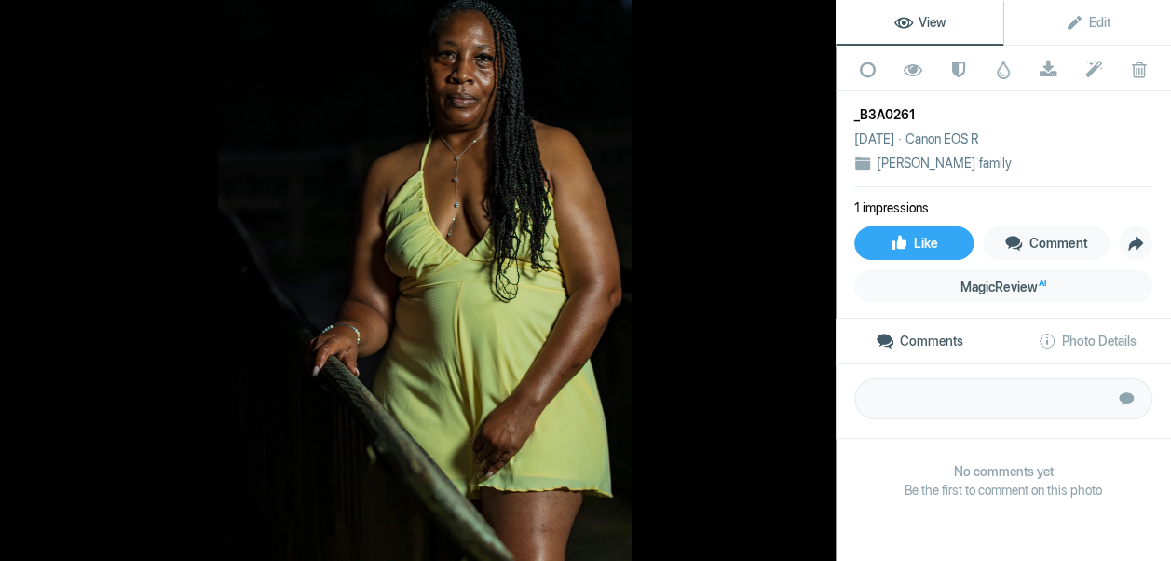
click at [815, 279] on button at bounding box center [766, 281] width 140 height 202
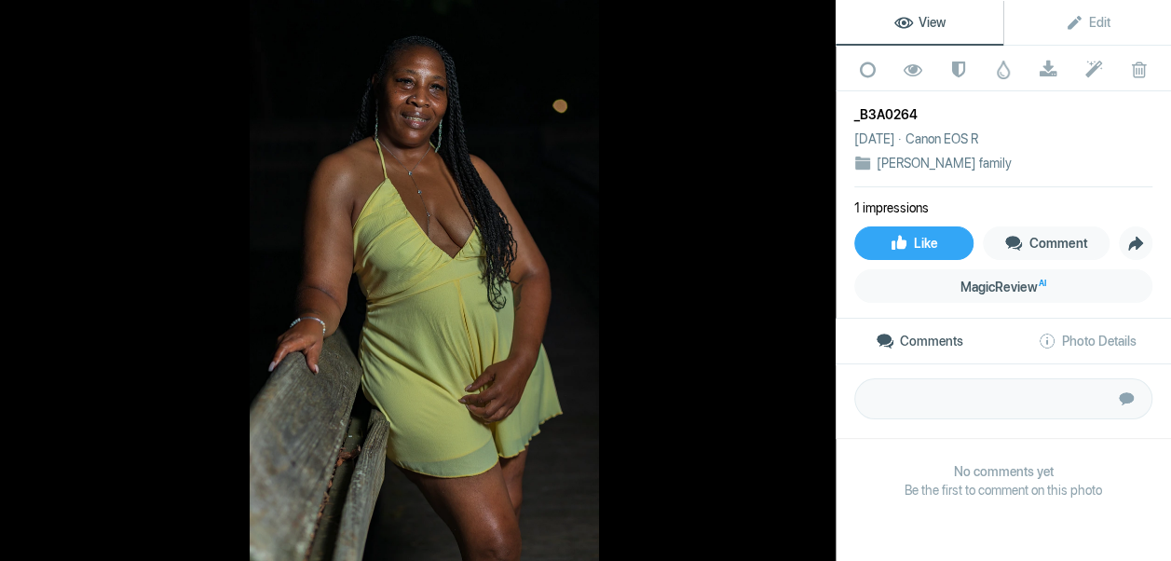
click at [815, 279] on button at bounding box center [766, 281] width 140 height 202
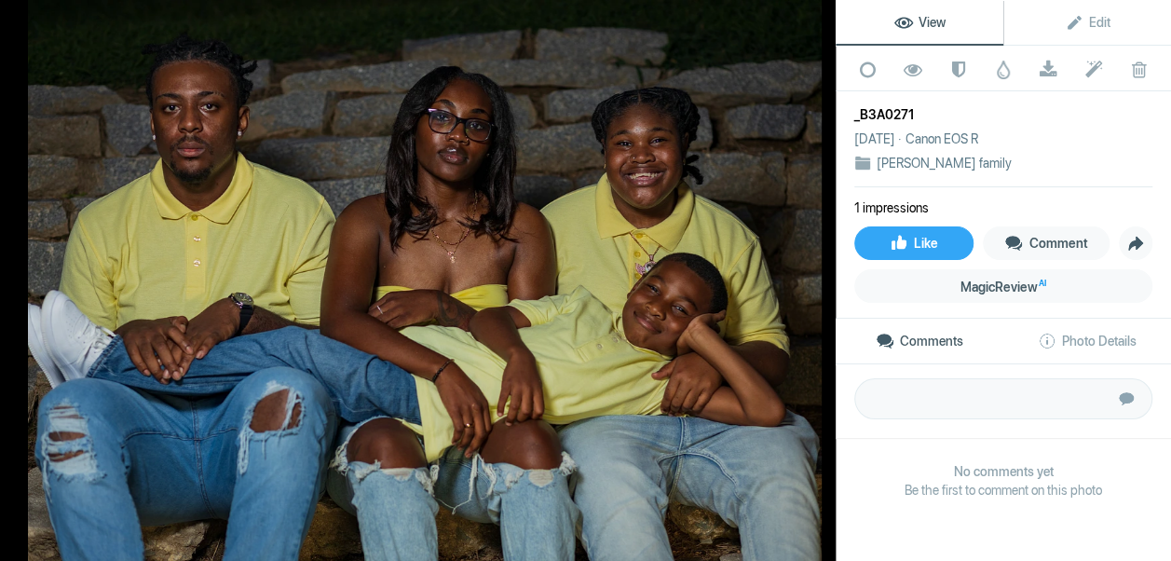
click at [815, 279] on button at bounding box center [766, 281] width 140 height 202
